Goal: Transaction & Acquisition: Purchase product/service

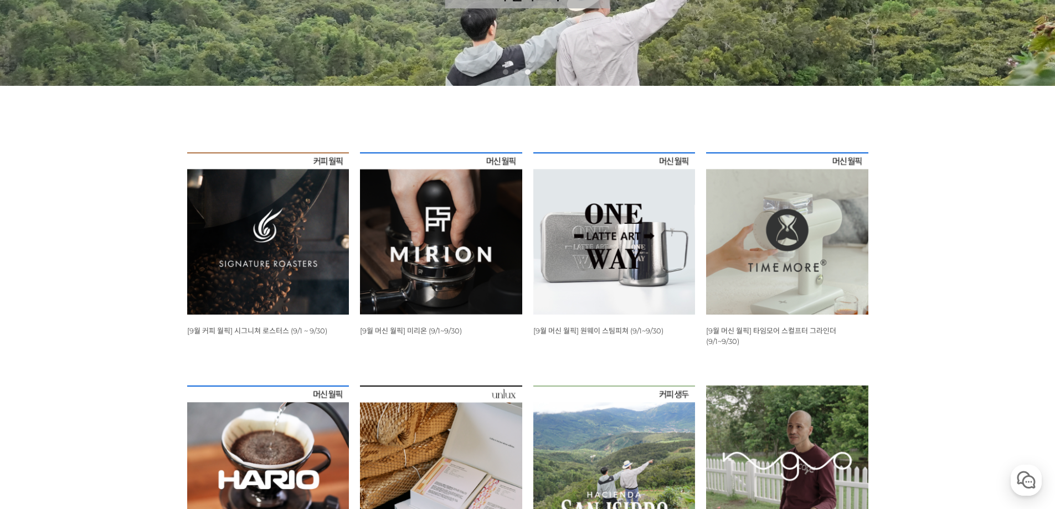
scroll to position [498, 0]
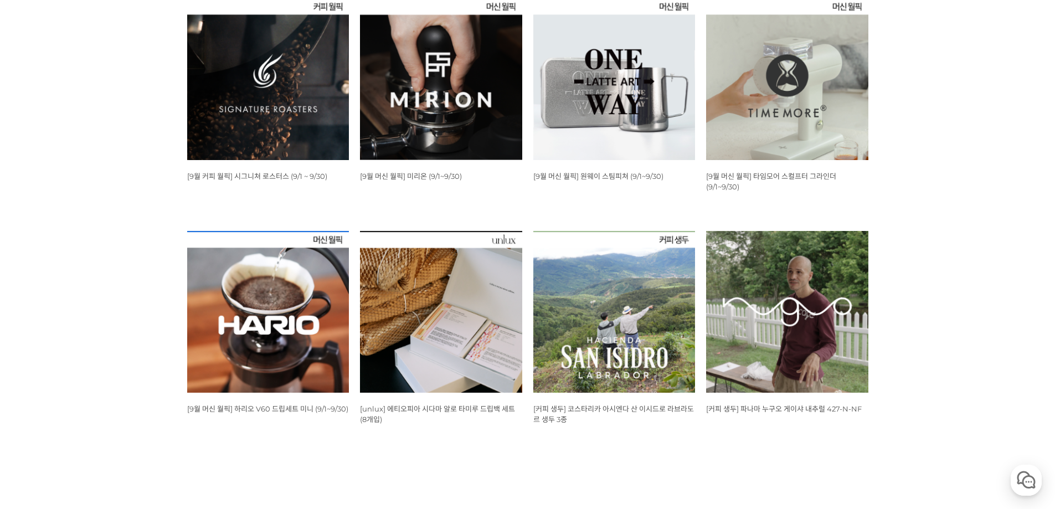
click at [316, 271] on img at bounding box center [268, 312] width 162 height 162
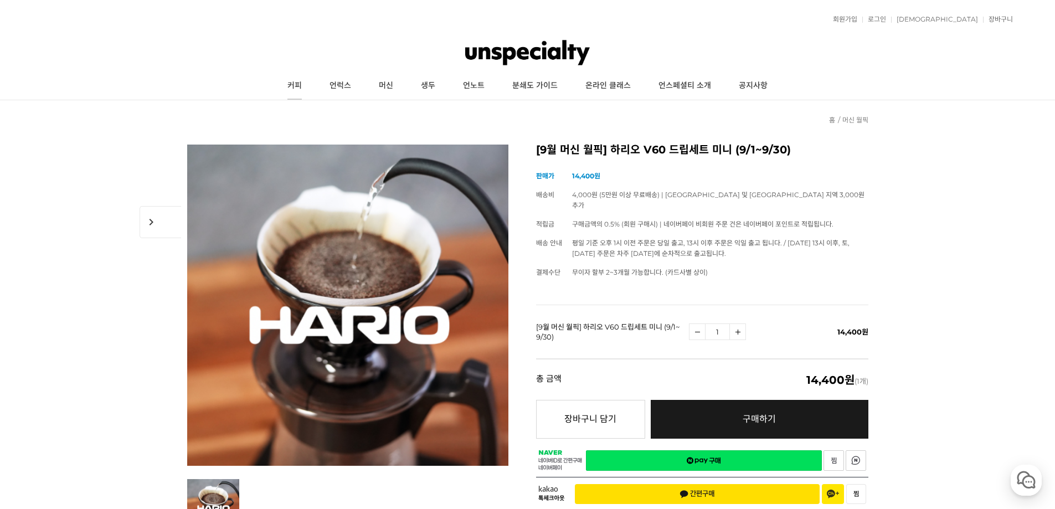
click at [287, 86] on link "커피" at bounding box center [295, 86] width 42 height 28
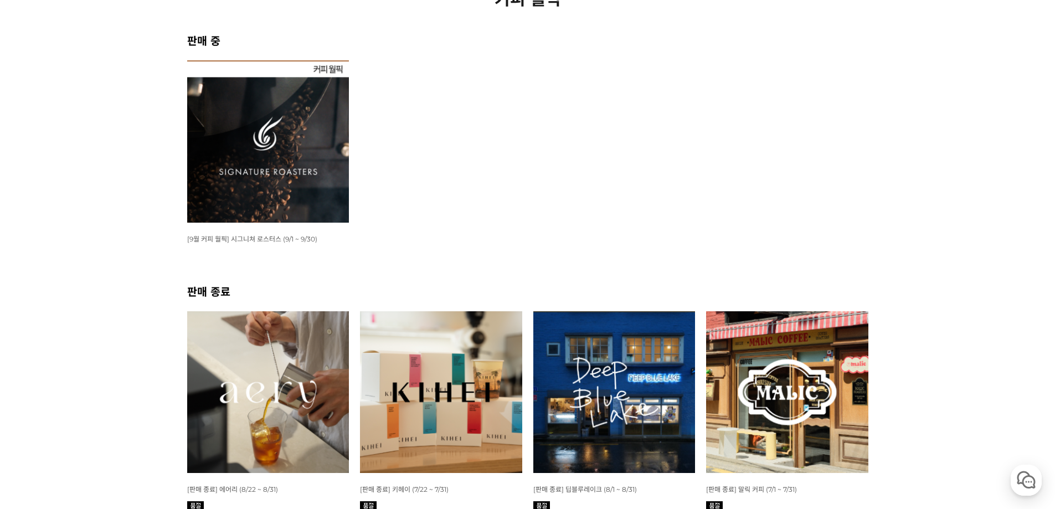
scroll to position [277, 0]
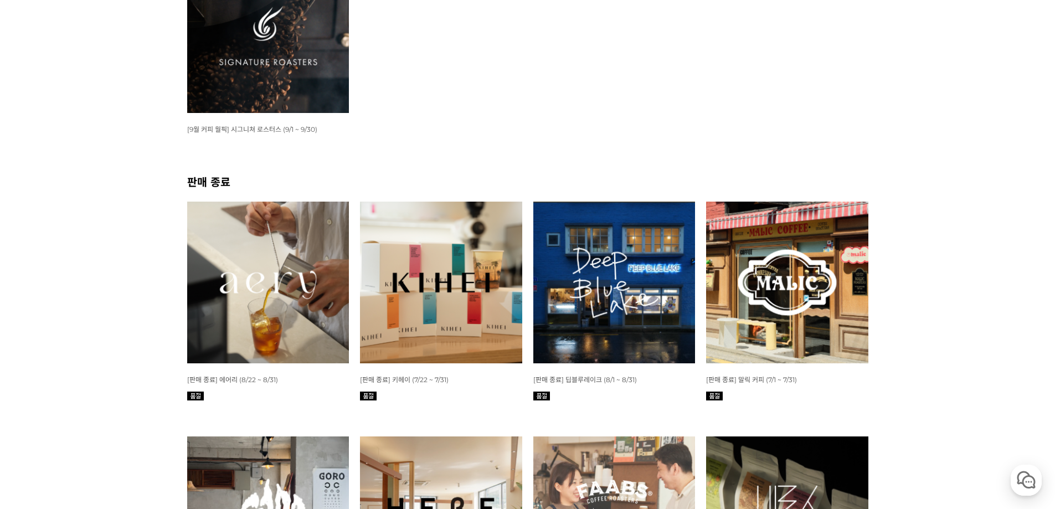
click at [318, 274] on img at bounding box center [268, 283] width 162 height 162
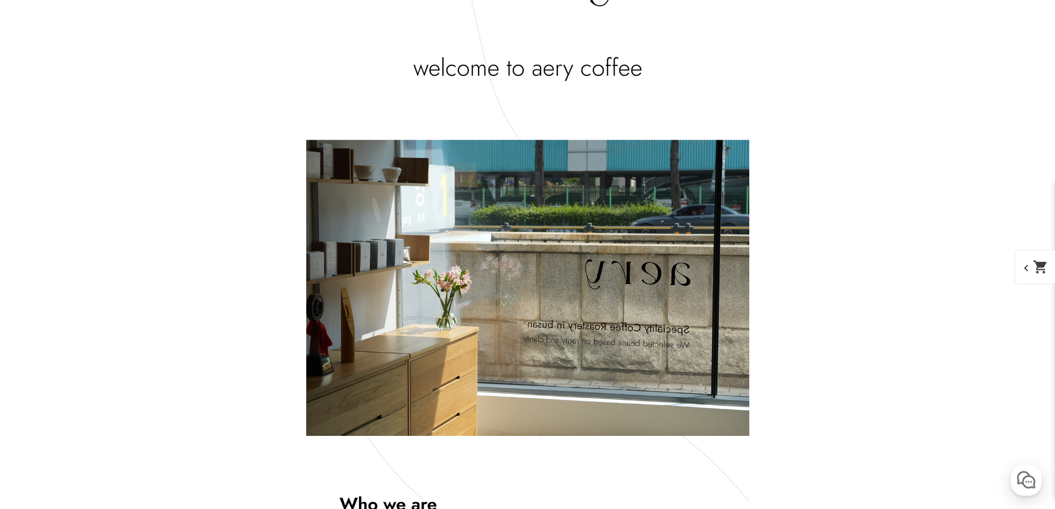
scroll to position [2376, 0]
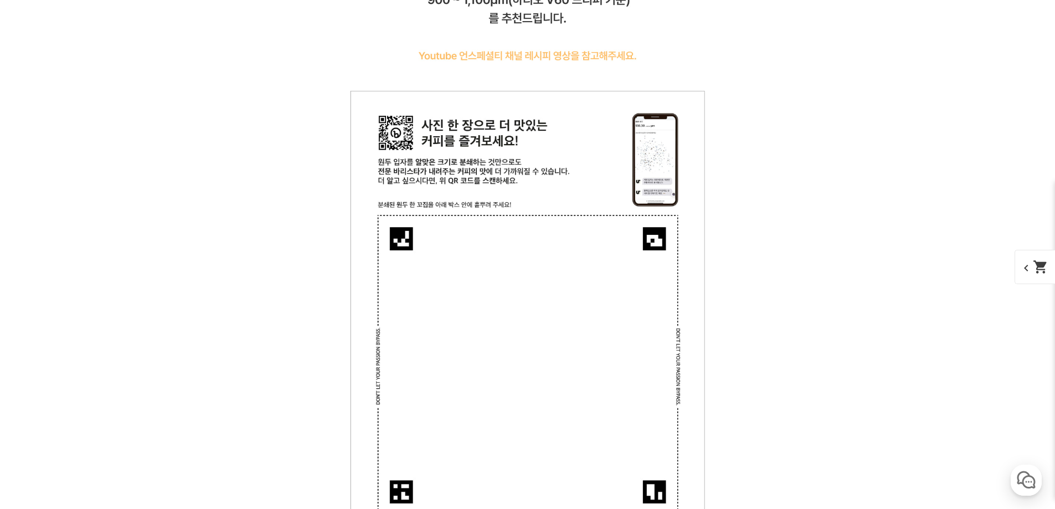
drag, startPoint x: 1055, startPoint y: 60, endPoint x: 1045, endPoint y: 445, distance: 385.5
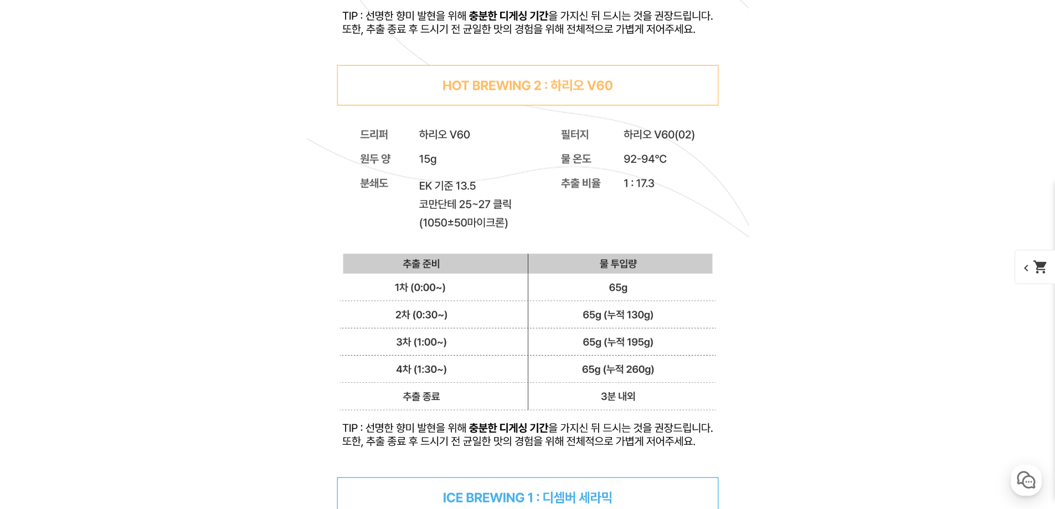
scroll to position [15350, 0]
